Goal: Transaction & Acquisition: Purchase product/service

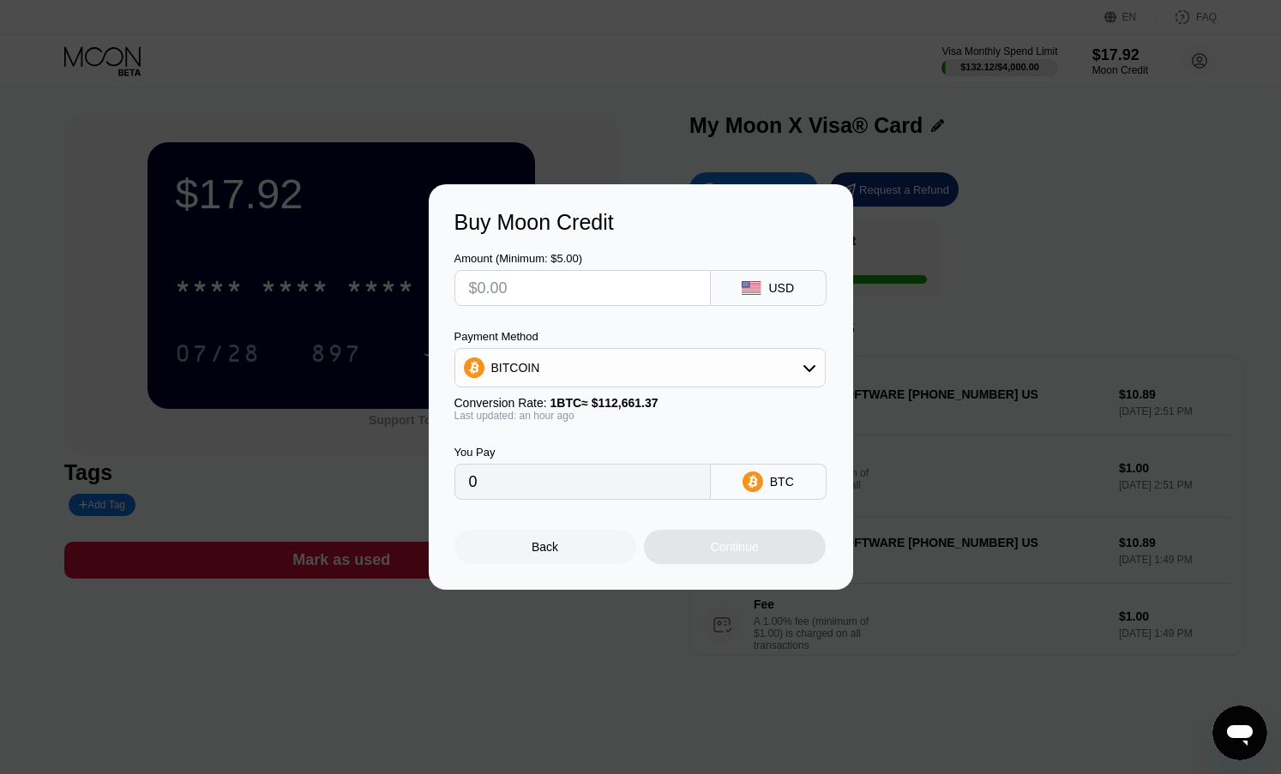
scroll to position [257, 0]
click at [618, 287] on input "text" at bounding box center [582, 288] width 227 height 34
type input "$1"
type input "0.00000890"
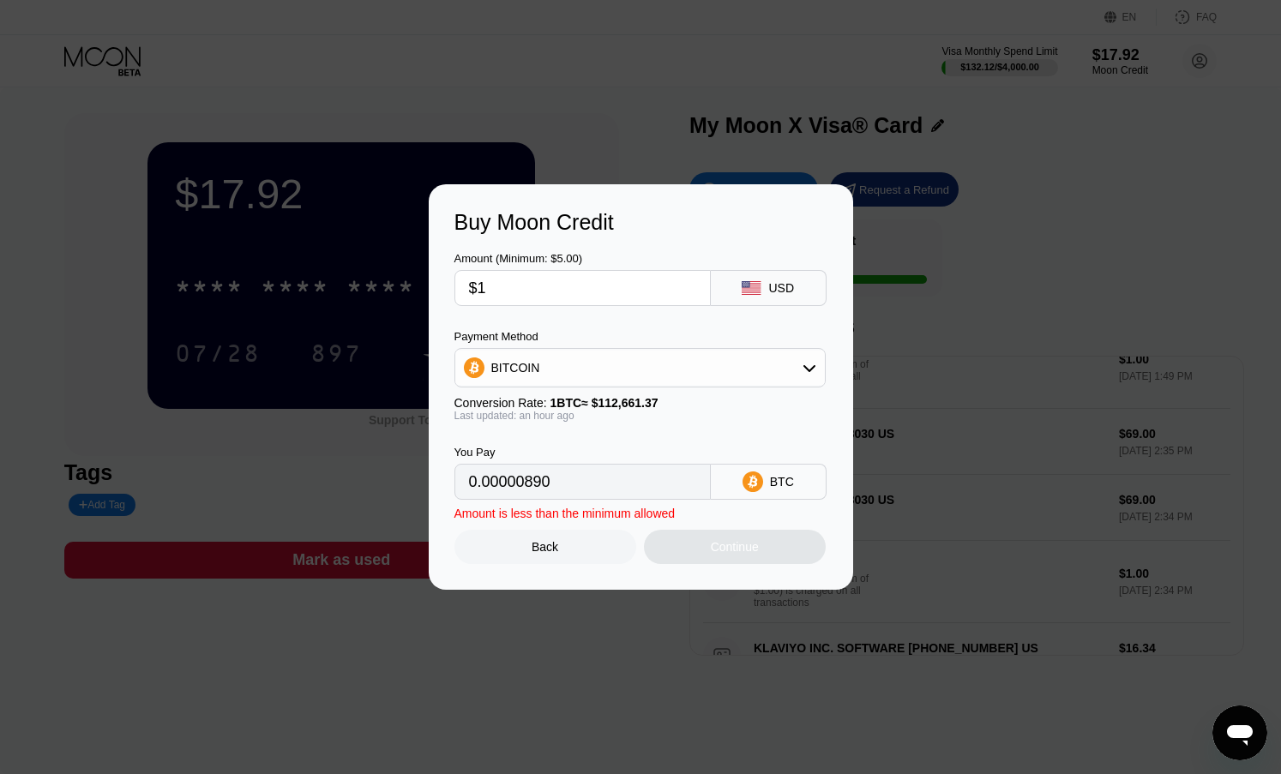
type input "$10"
type input "0.00008894"
type input "$100"
type input "0.00088932"
type input "$100"
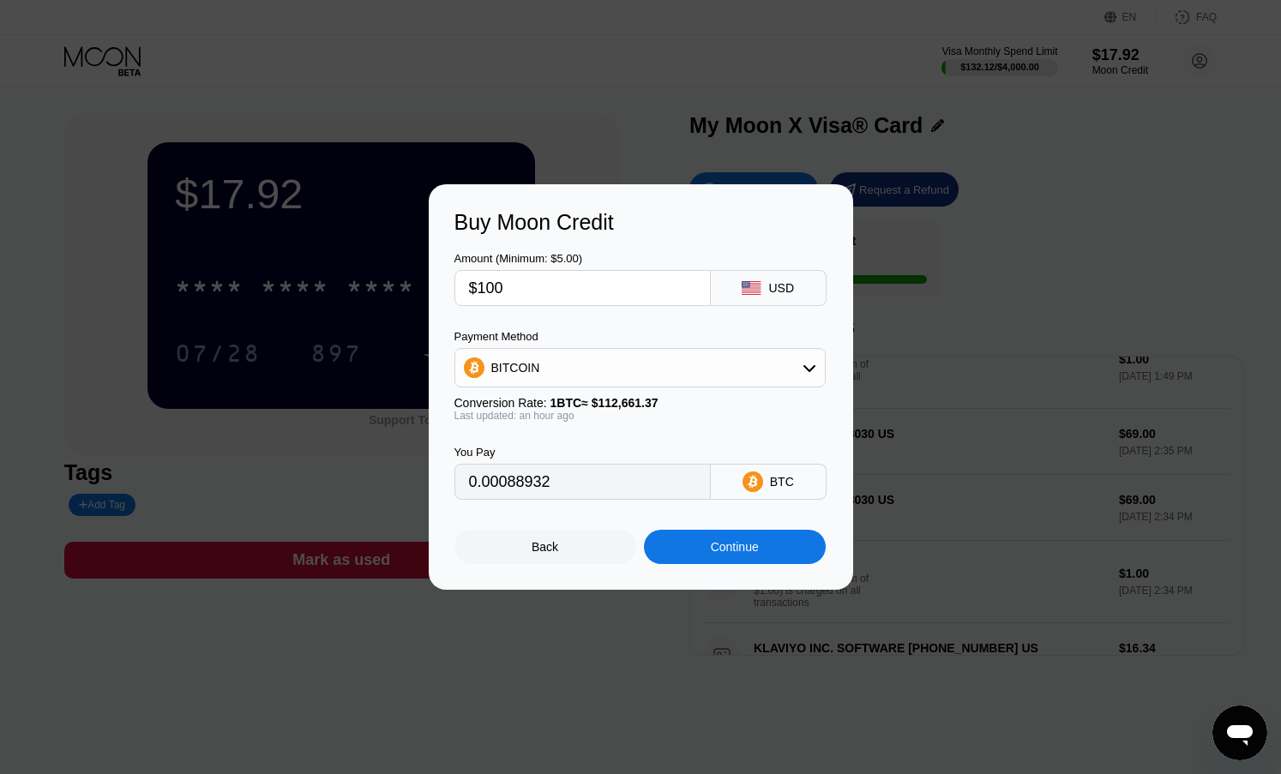
click at [805, 364] on icon at bounding box center [810, 368] width 14 height 14
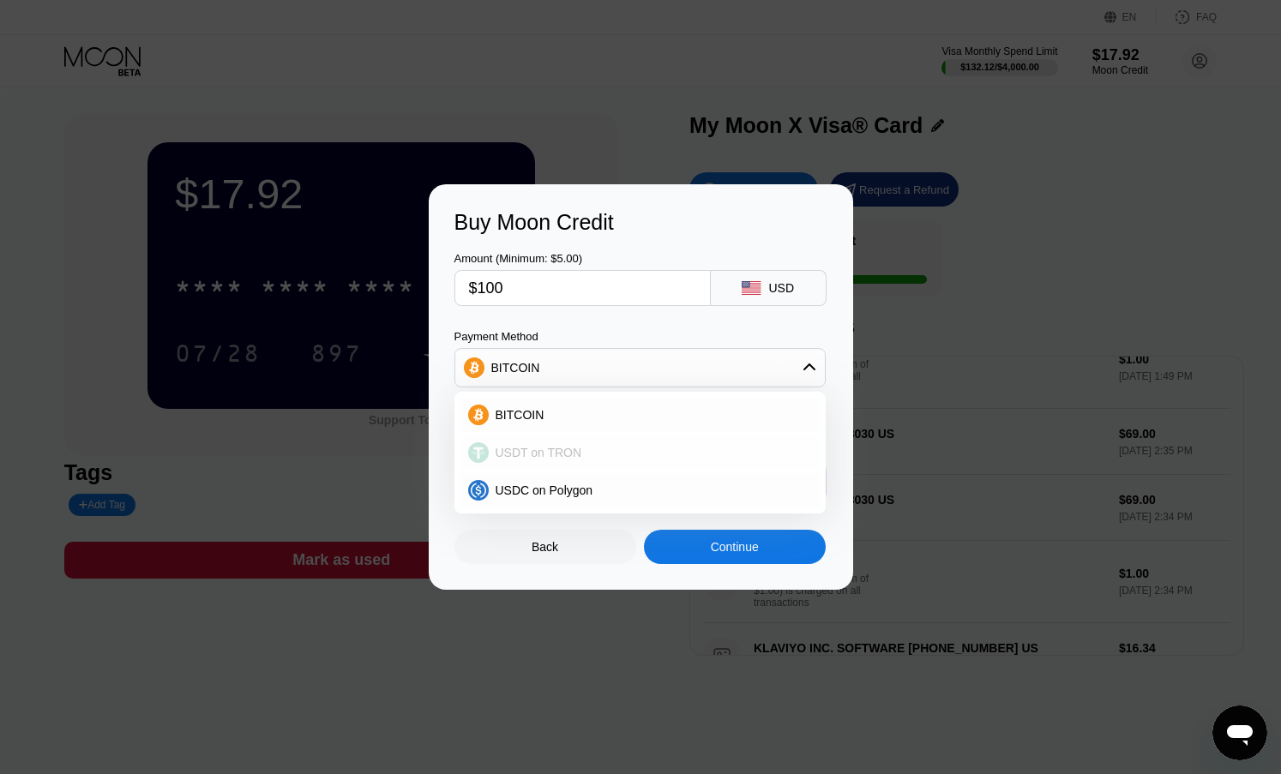
click at [576, 450] on div "USDT on TRON" at bounding box center [650, 453] width 323 height 14
type input "101.01"
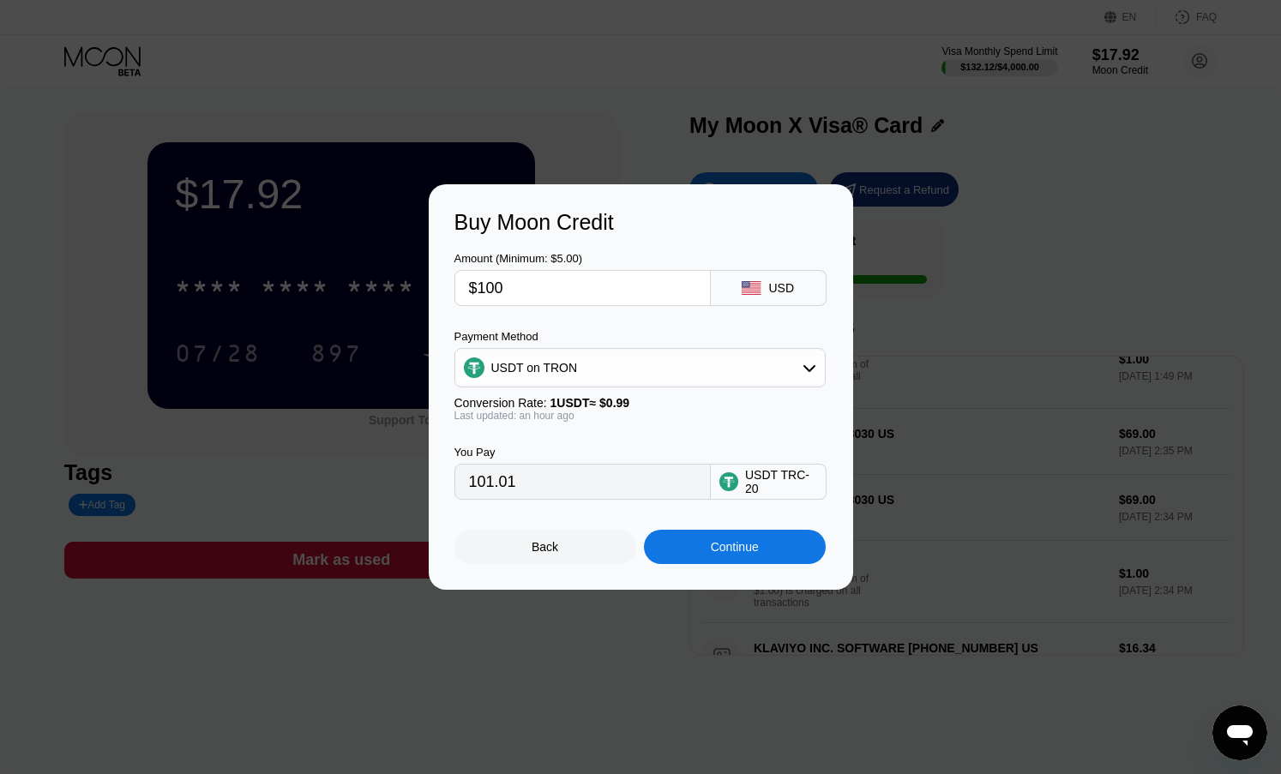
click at [764, 539] on div "Continue" at bounding box center [735, 547] width 182 height 34
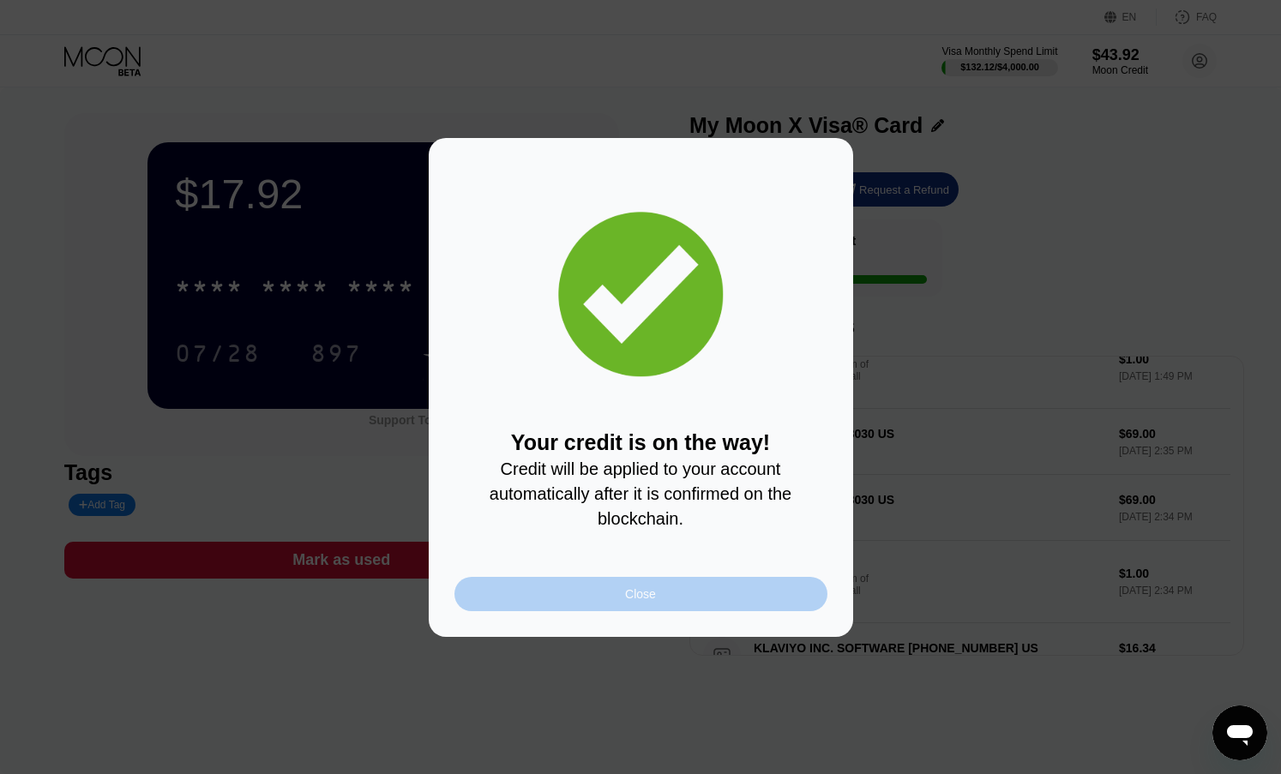
click at [721, 607] on div "Close" at bounding box center [640, 594] width 373 height 34
